Goal: Task Accomplishment & Management: Manage account settings

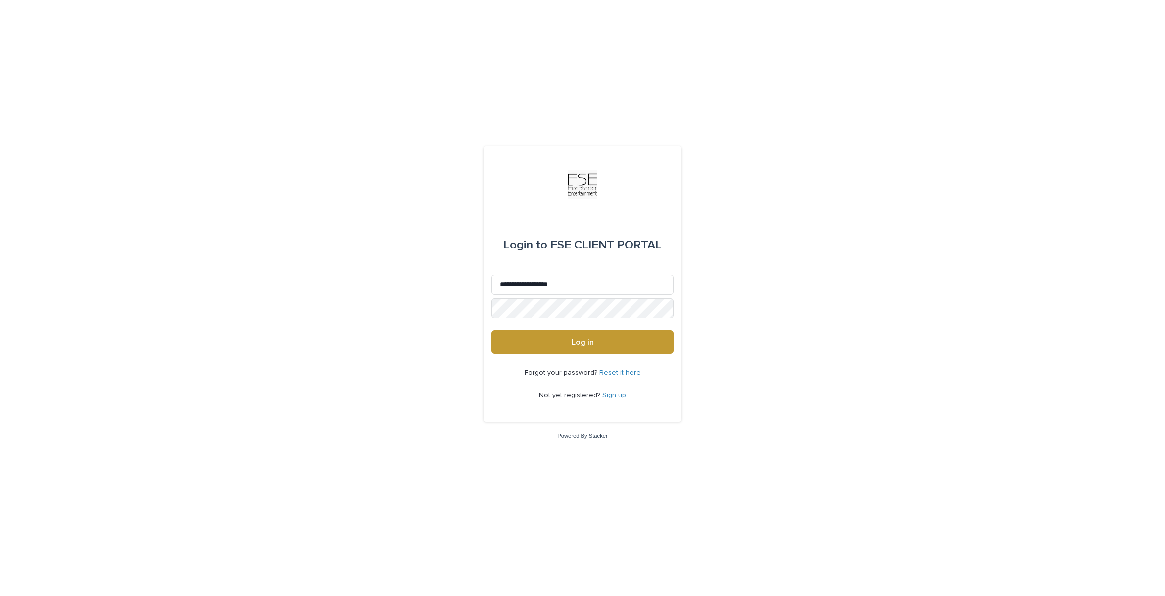
type input "**********"
click at [538, 335] on button "Log in" at bounding box center [582, 342] width 182 height 24
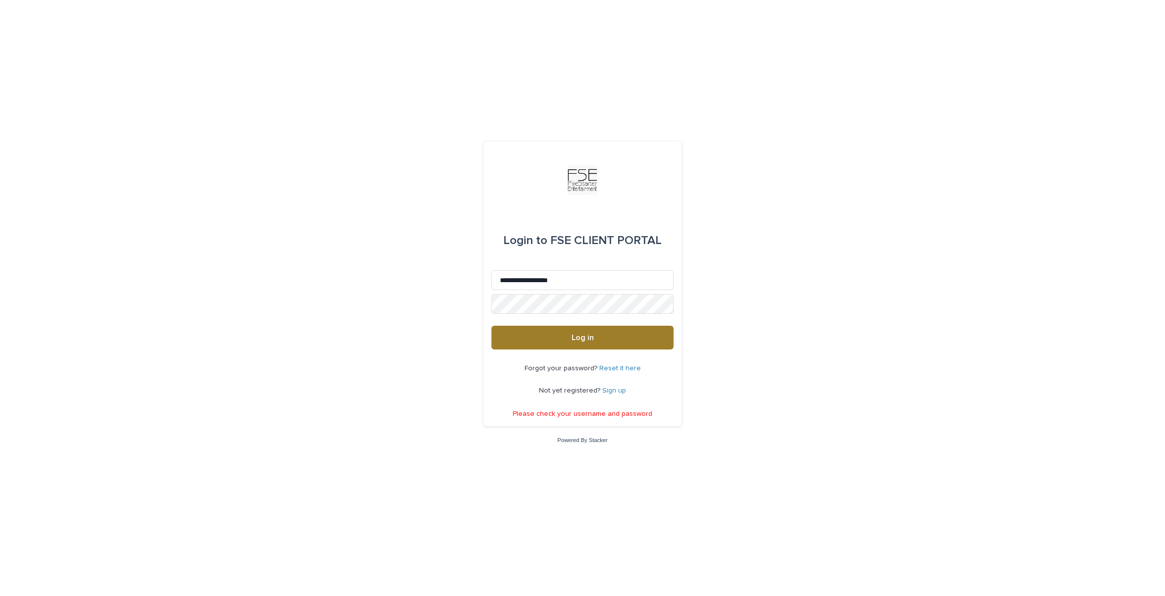
click at [582, 341] on span "Log in" at bounding box center [582, 337] width 22 height 8
click at [617, 392] on link "Sign up" at bounding box center [614, 390] width 24 height 7
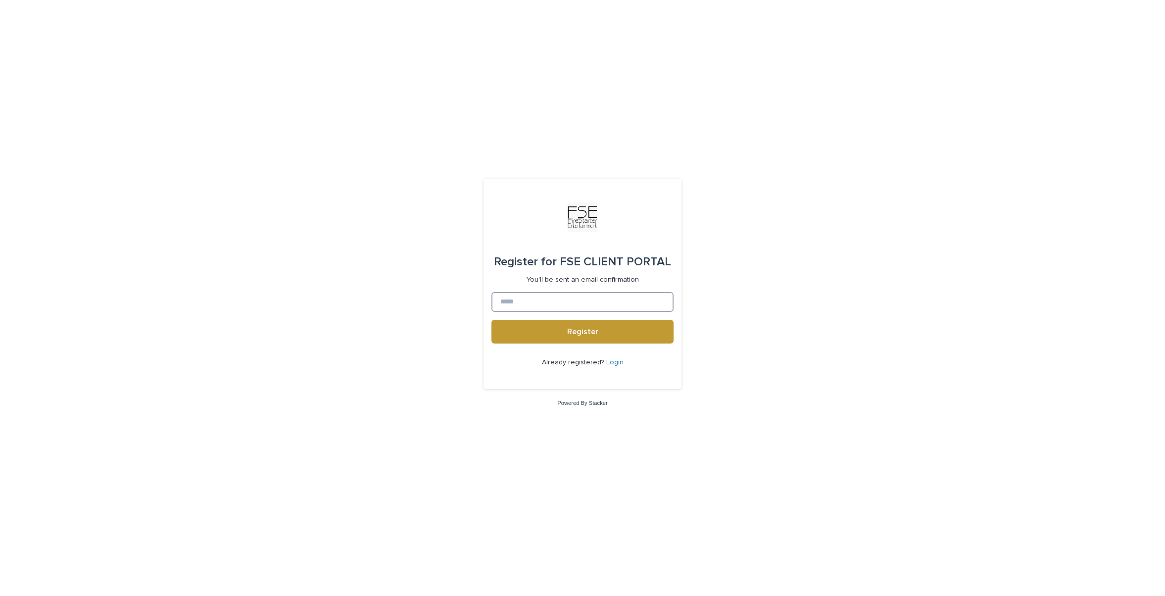
click at [542, 300] on input at bounding box center [582, 302] width 182 height 20
type input "**********"
click at [491, 320] on button "Register" at bounding box center [582, 332] width 182 height 24
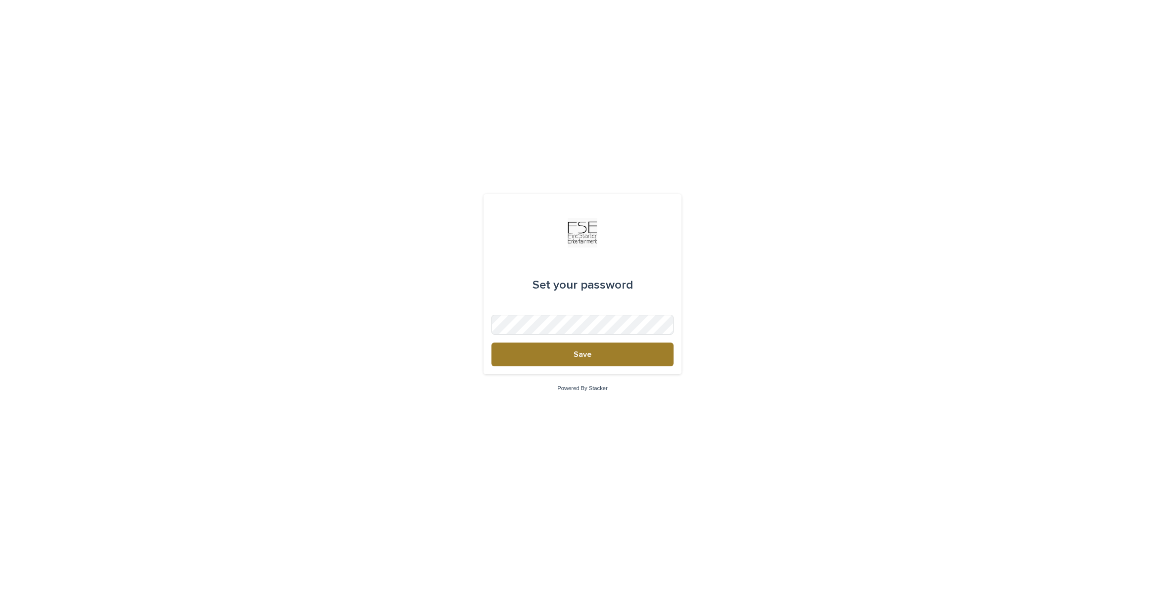
click at [566, 350] on button "Save" at bounding box center [582, 354] width 182 height 24
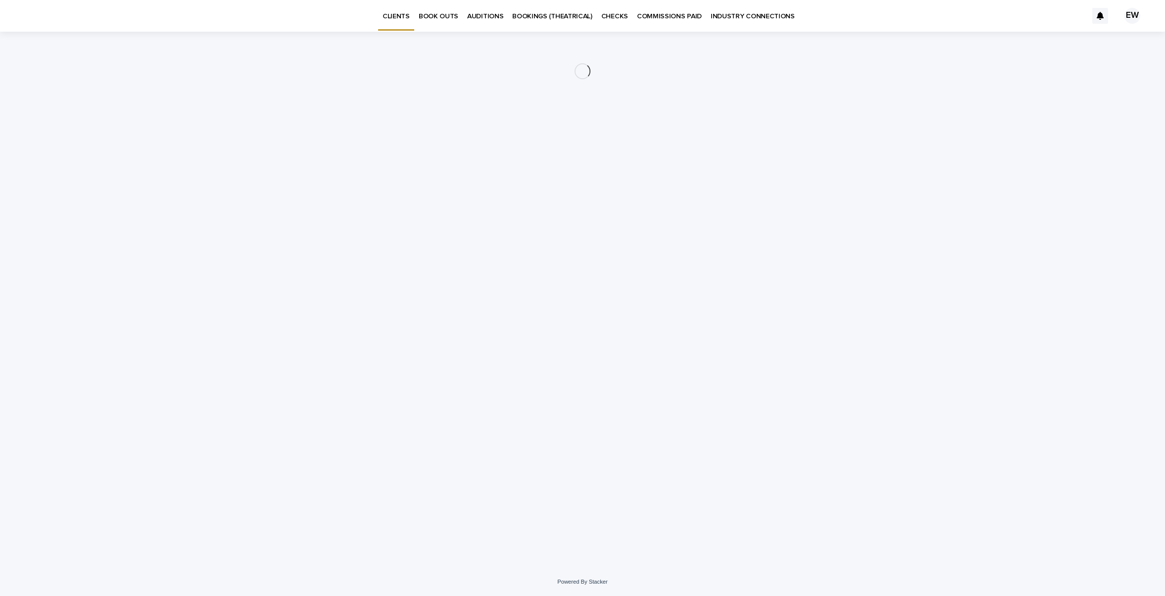
click at [93, 237] on div "Loading... Saving… Loading... Saving…" at bounding box center [582, 300] width 1165 height 536
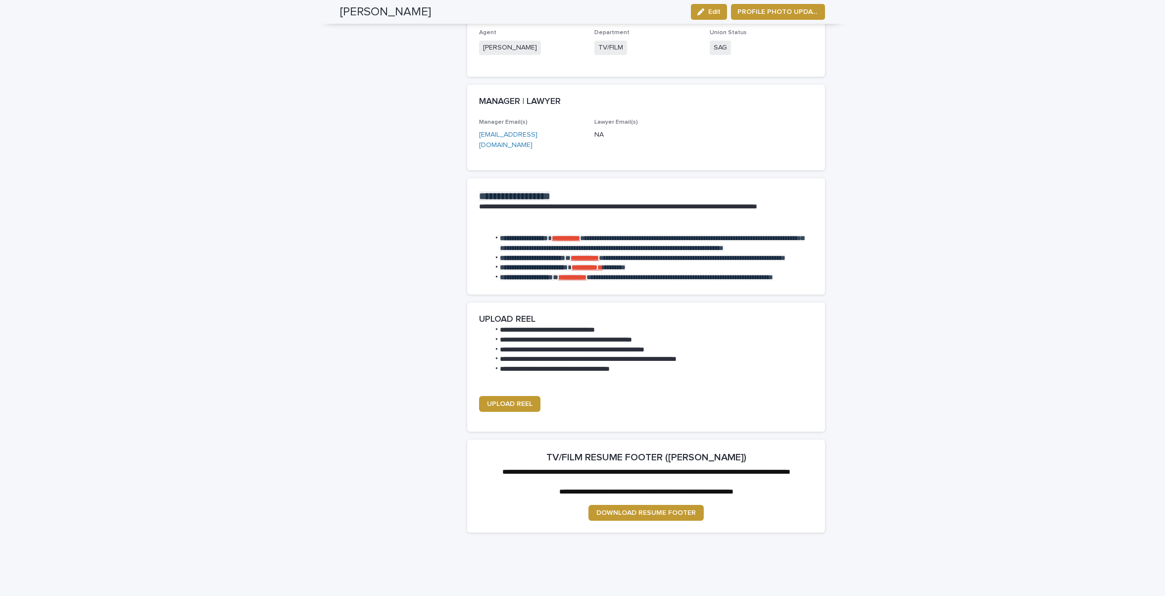
scroll to position [1090, 0]
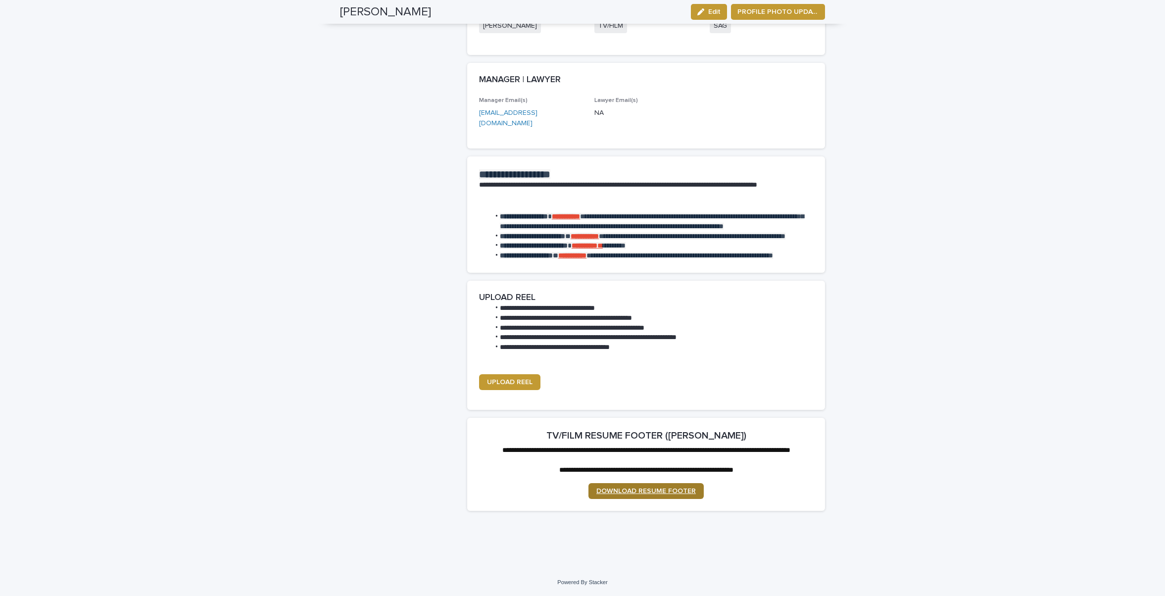
click at [627, 492] on span "DOWNLOAD RESUME FOOTER" at bounding box center [645, 490] width 99 height 7
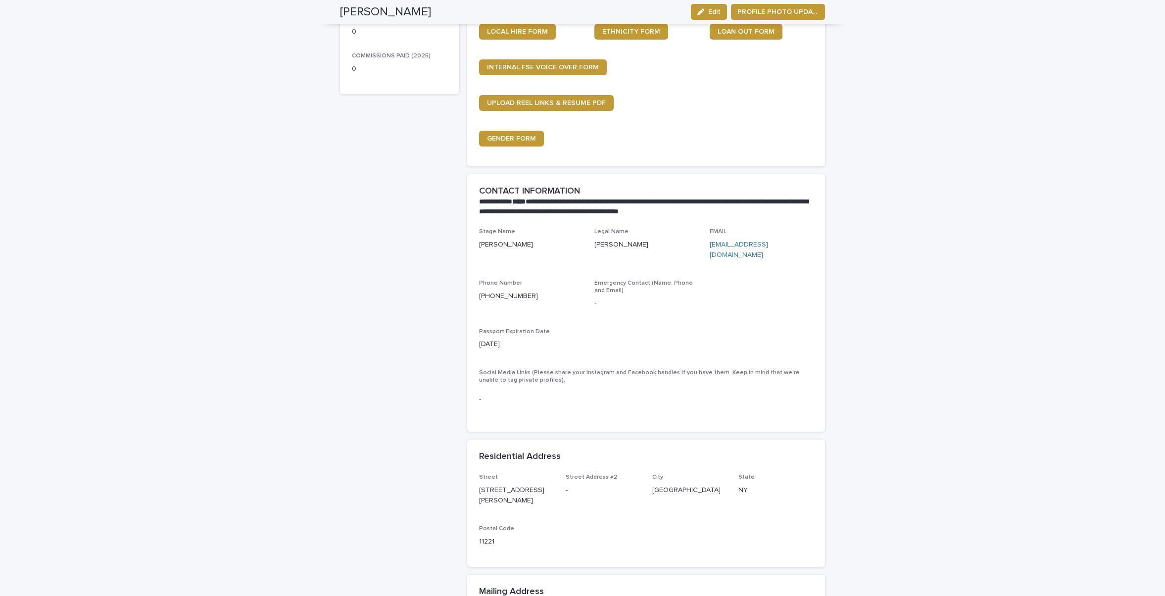
scroll to position [0, 0]
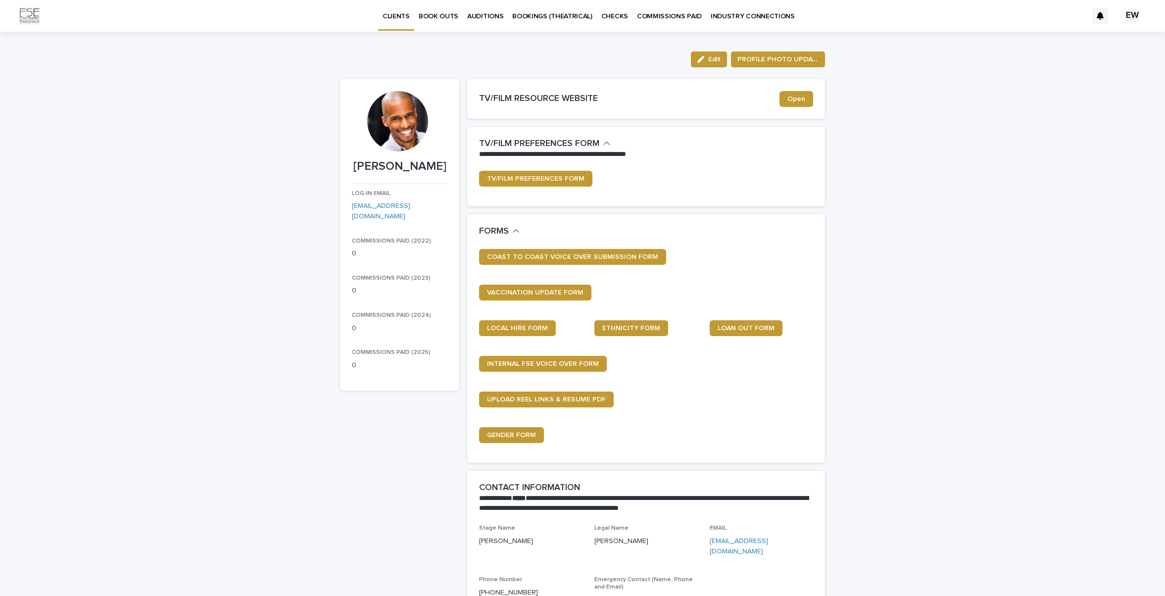
click at [446, 13] on p "BOOK OUTS" at bounding box center [439, 10] width 40 height 21
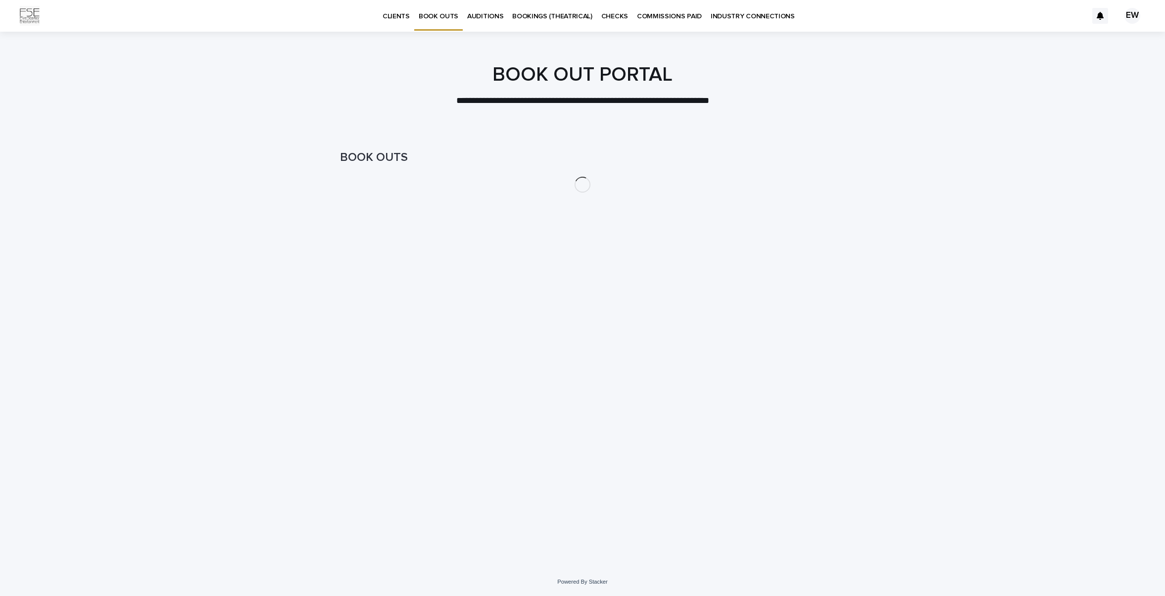
click at [484, 16] on p "AUDITIONS" at bounding box center [485, 10] width 36 height 21
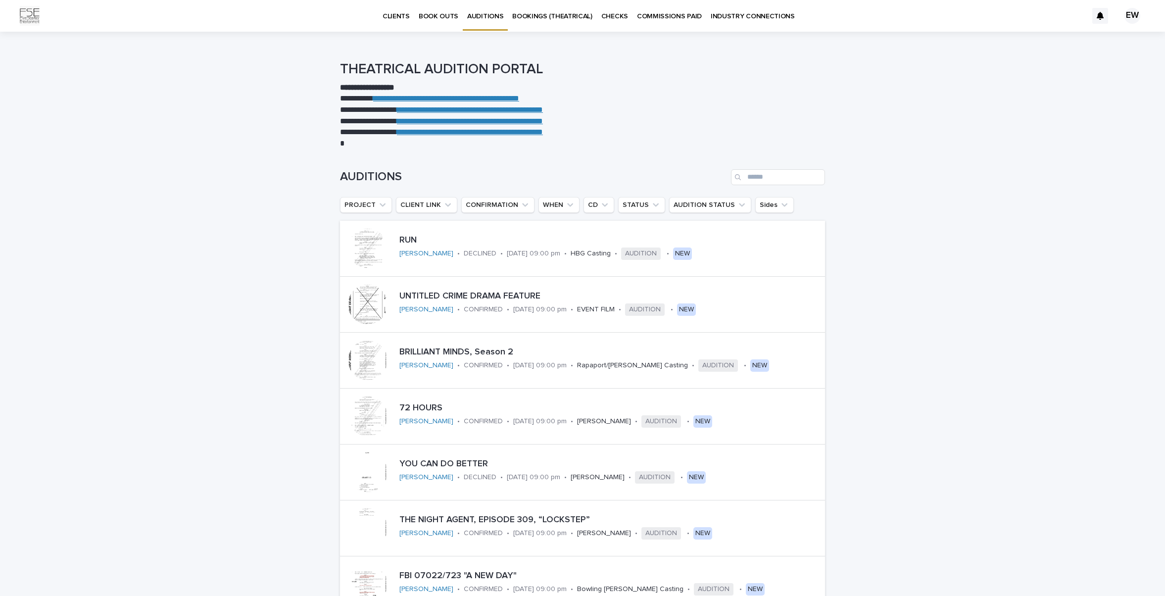
click at [608, 17] on p "CHECKS" at bounding box center [614, 10] width 27 height 21
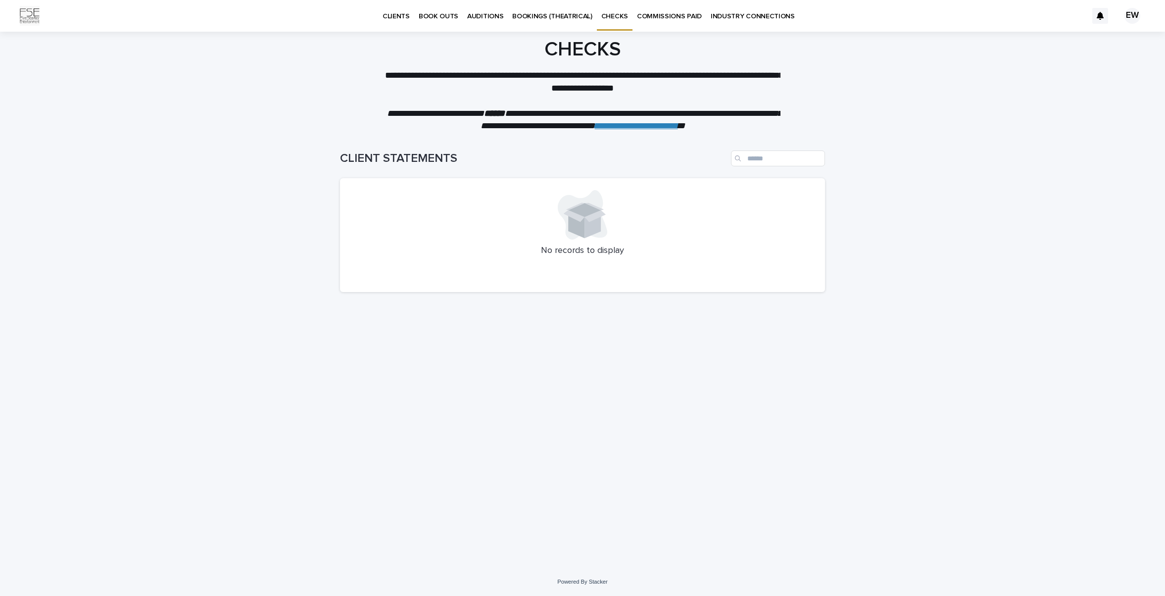
click at [655, 17] on p "COMMISSIONS PAID" at bounding box center [669, 10] width 65 height 21
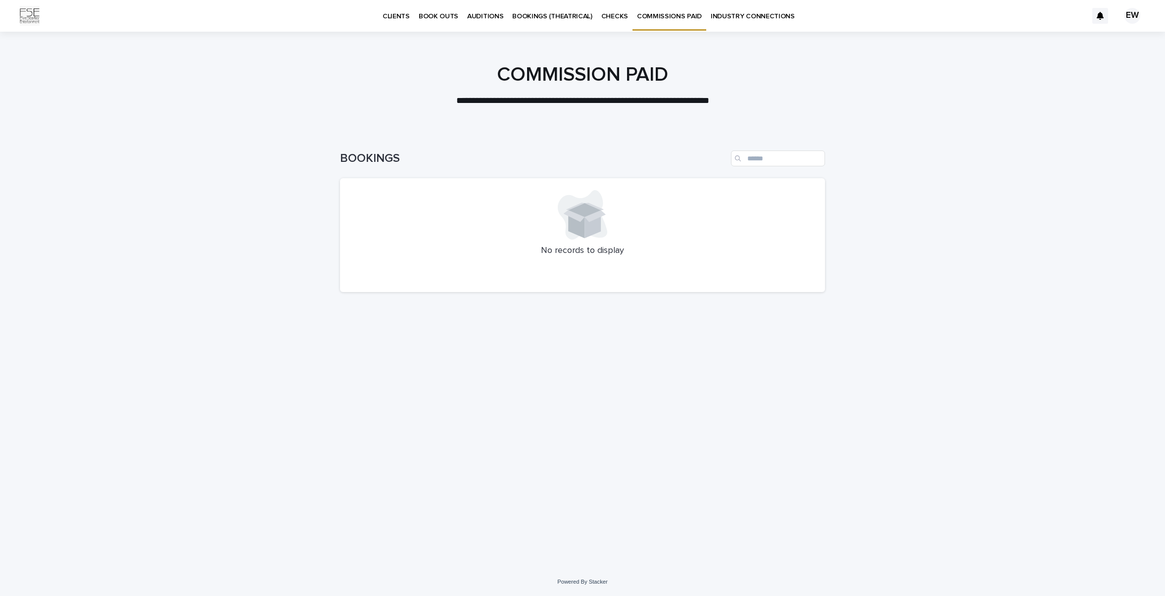
click at [769, 16] on p "INDUSTRY CONNECTIONS" at bounding box center [752, 10] width 84 height 21
